Goal: Information Seeking & Learning: Check status

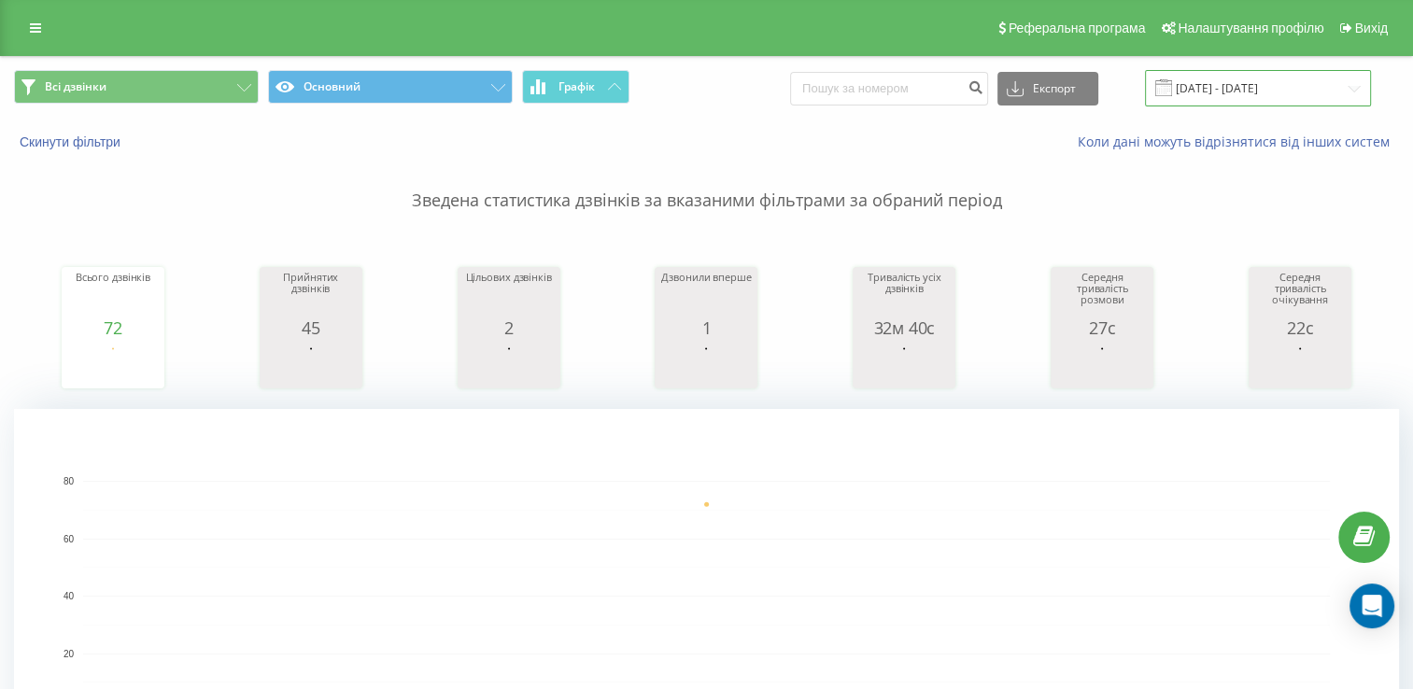
click at [1264, 92] on input "[DATE] - [DATE]" at bounding box center [1258, 88] width 226 height 36
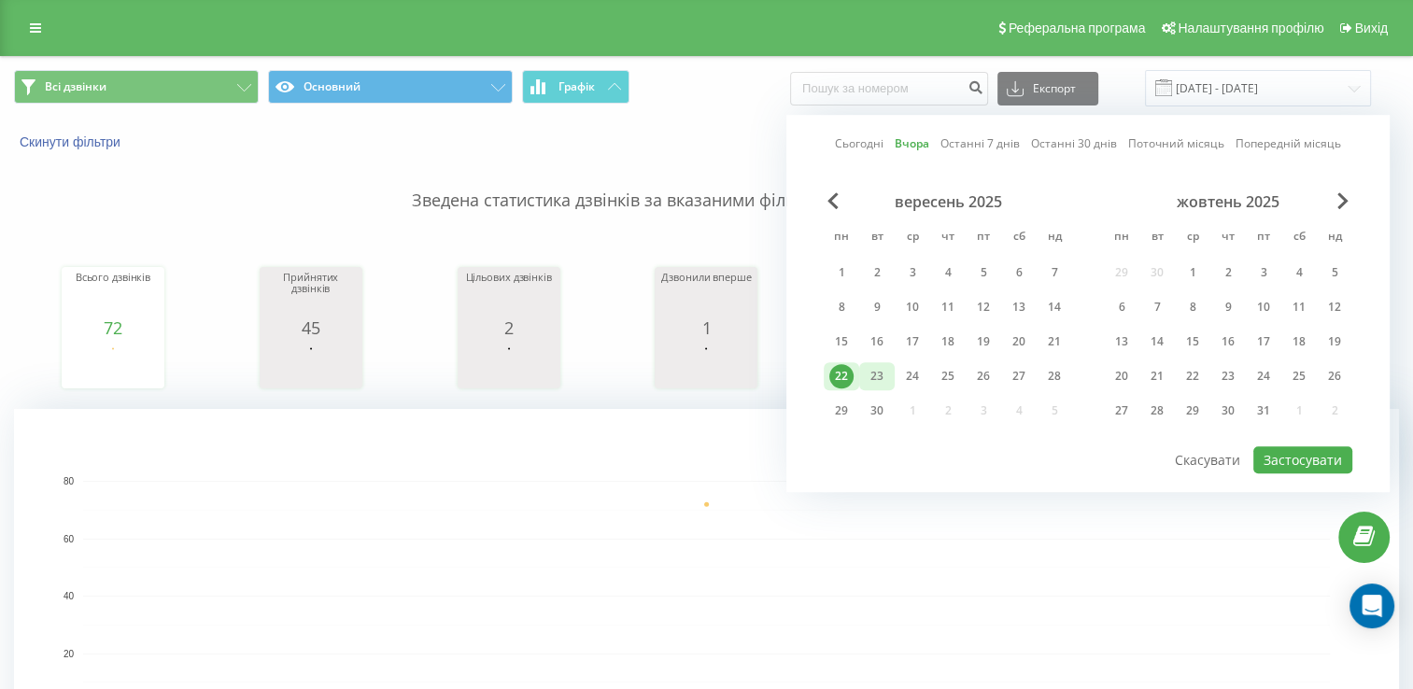
click at [868, 375] on div "23" at bounding box center [877, 376] width 24 height 24
click at [1269, 450] on button "Застосувати" at bounding box center [1302, 459] width 99 height 27
type input "[DATE] - [DATE]"
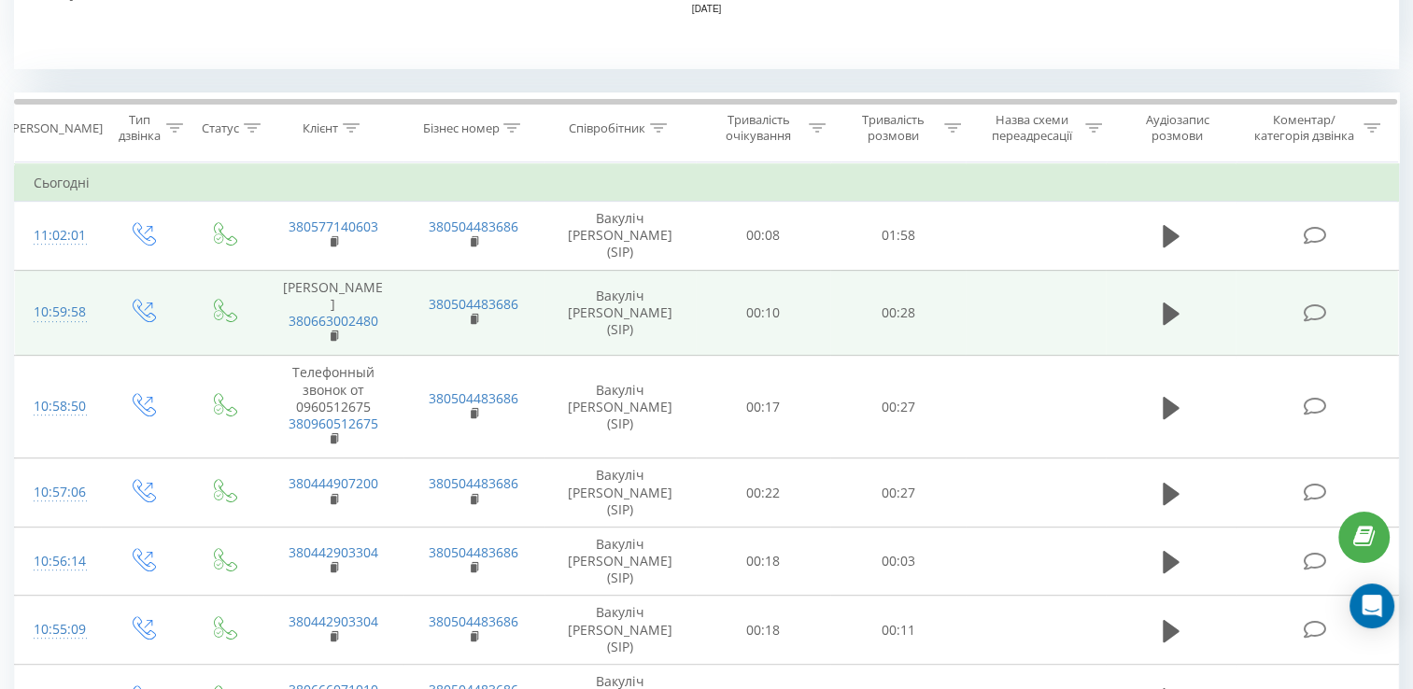
scroll to position [710, 0]
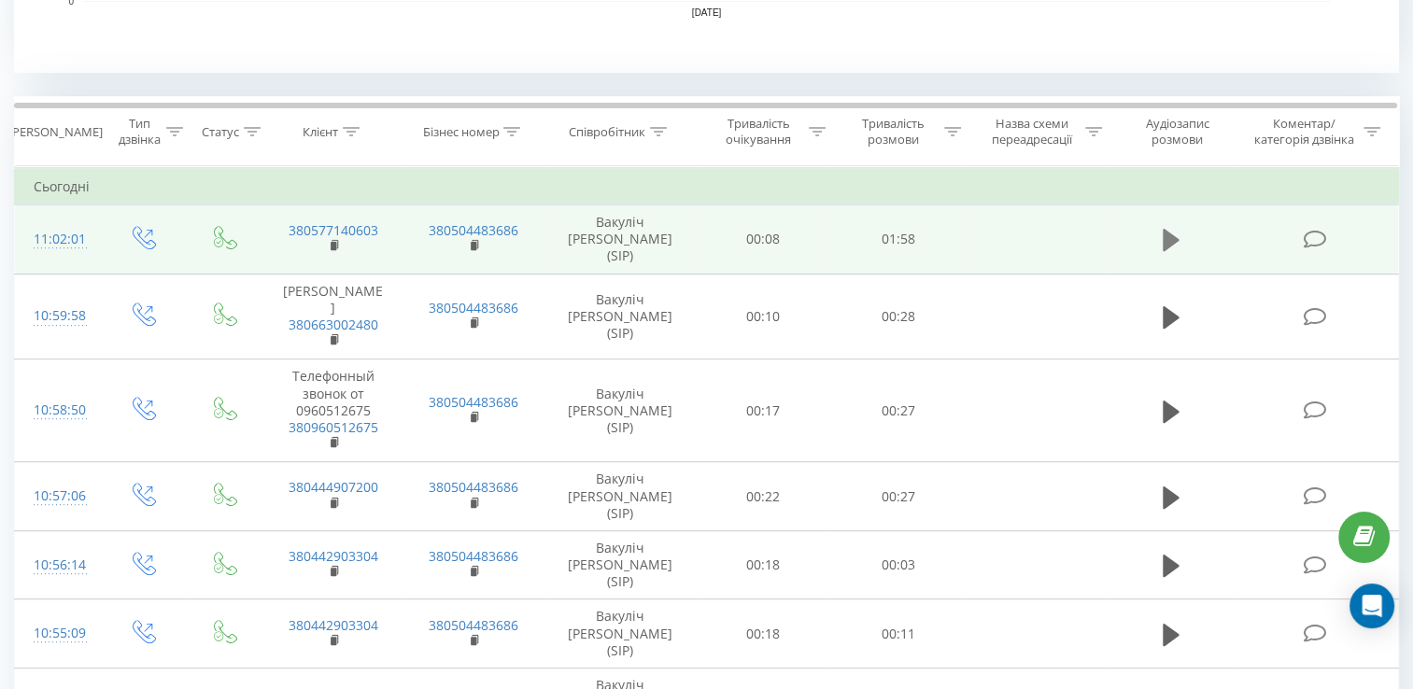
click at [1176, 230] on icon at bounding box center [1170, 240] width 17 height 22
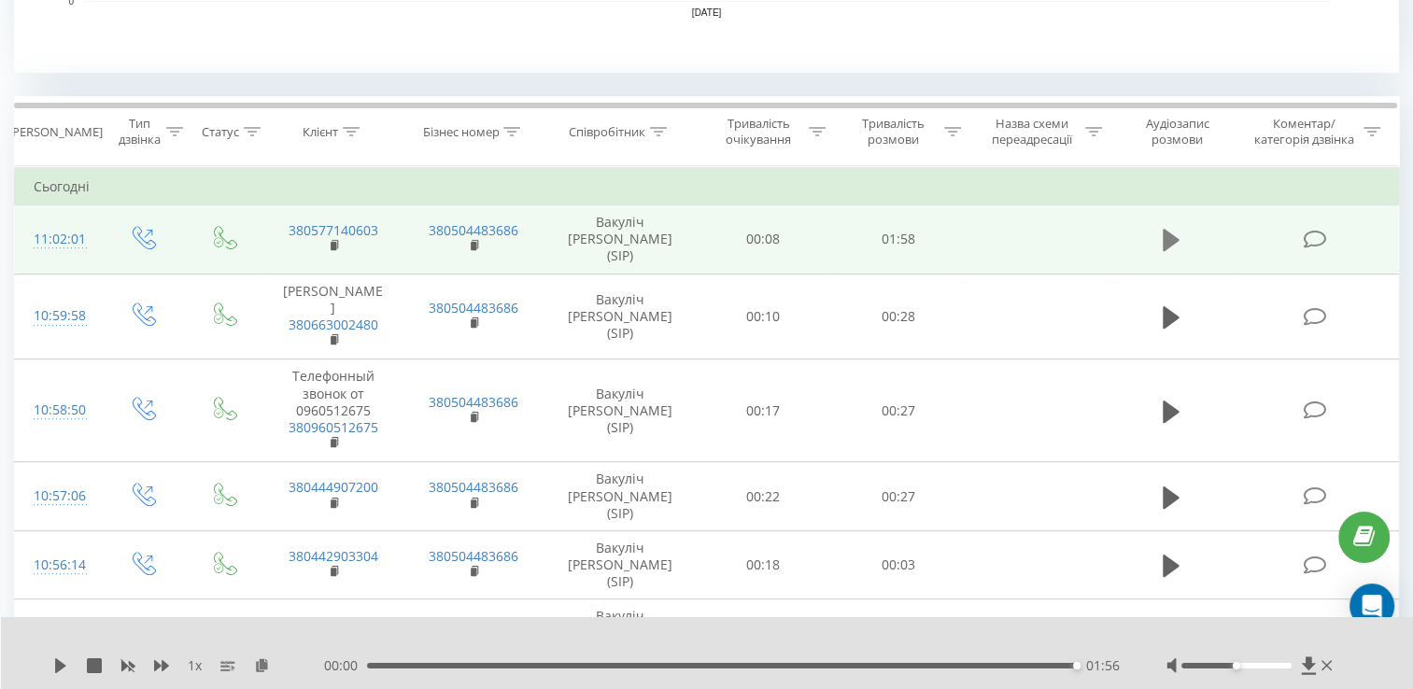
click at [1158, 233] on button at bounding box center [1171, 240] width 28 height 28
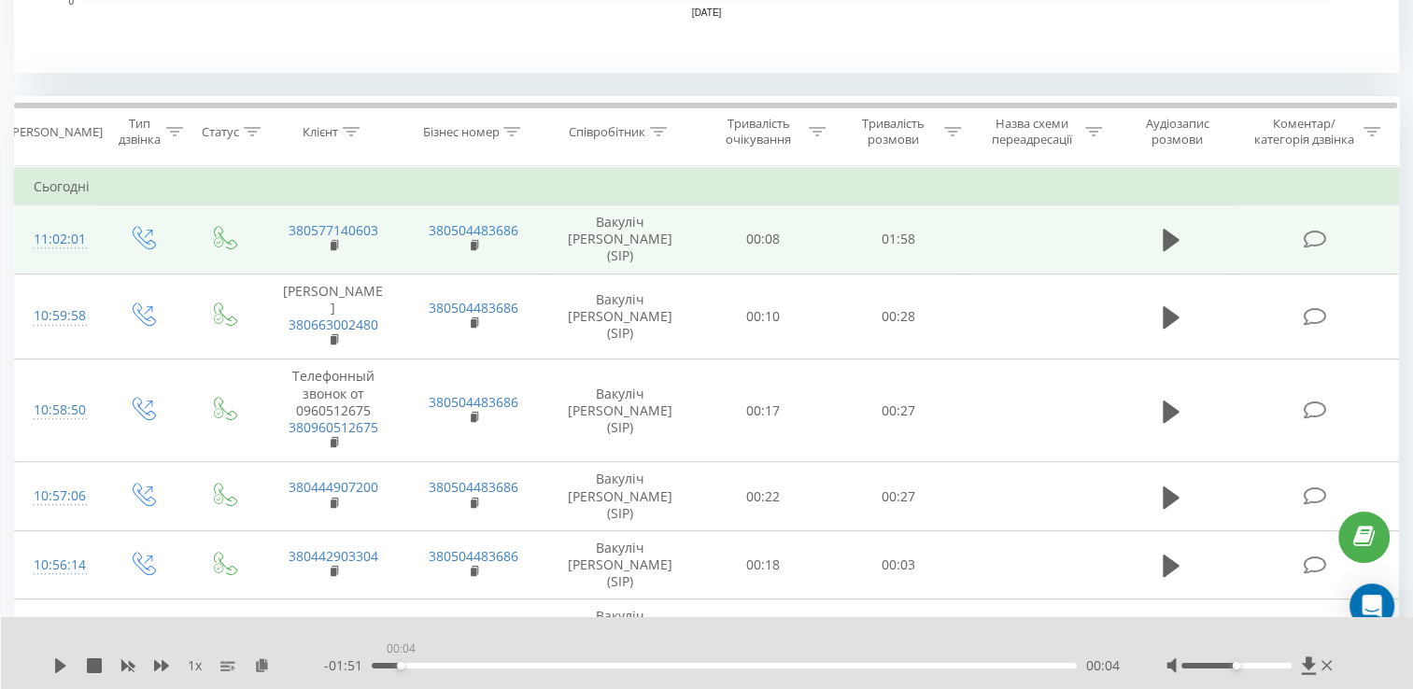
click at [396, 665] on div "00:04" at bounding box center [724, 666] width 705 height 6
click at [73, 667] on div "1 x" at bounding box center [188, 665] width 271 height 19
click at [68, 667] on div "1 x" at bounding box center [188, 665] width 271 height 19
click at [55, 663] on icon at bounding box center [60, 665] width 11 height 15
